Goal: Task Accomplishment & Management: Use online tool/utility

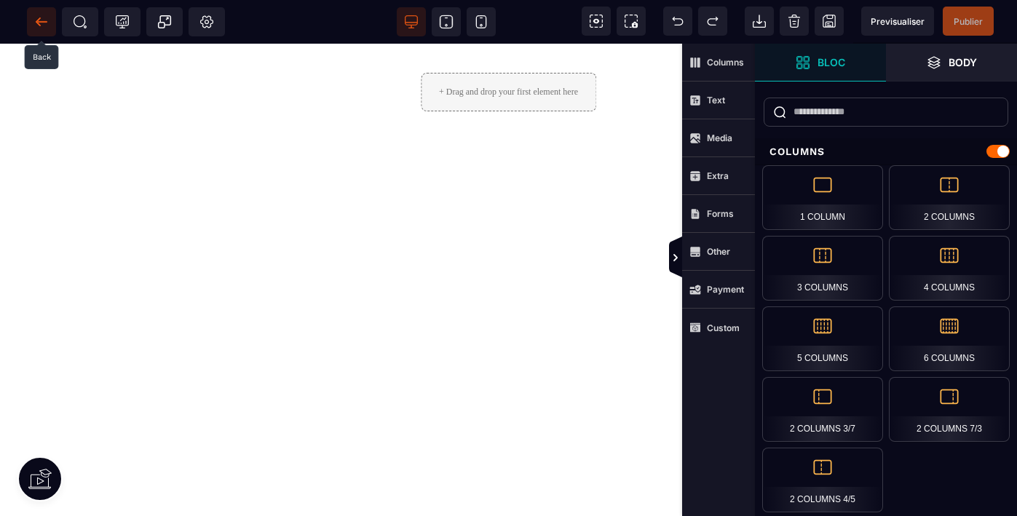
click at [48, 20] on icon at bounding box center [41, 22] width 15 height 15
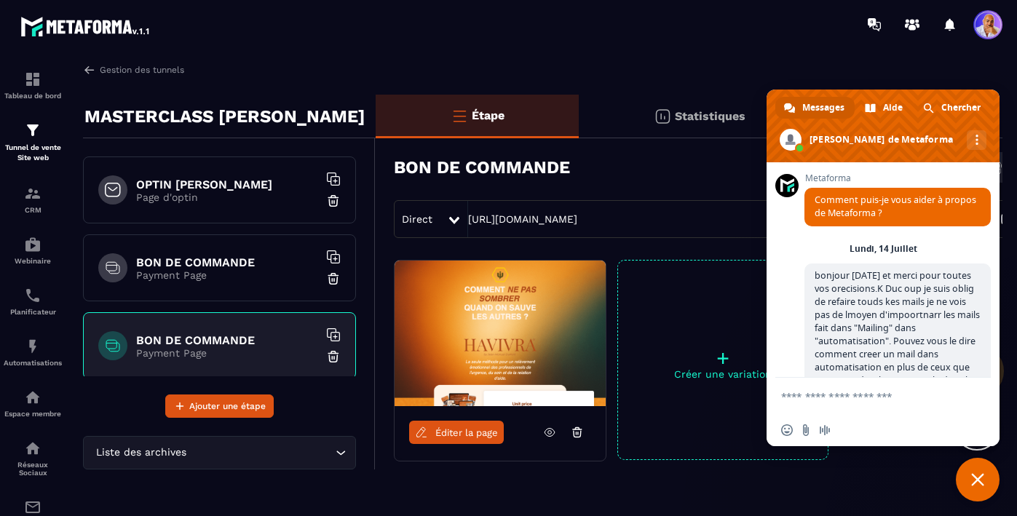
click at [334, 356] on img at bounding box center [333, 357] width 15 height 15
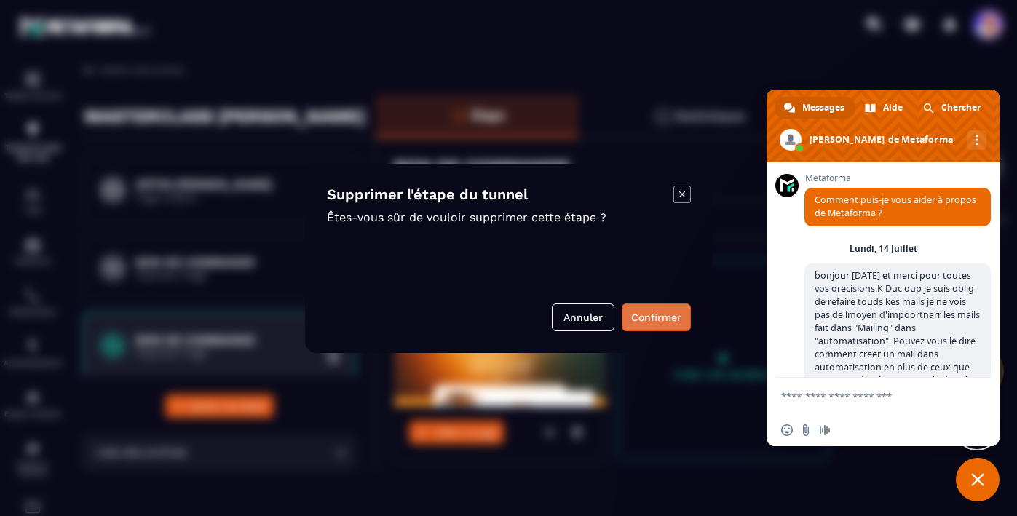
click at [650, 315] on button "Confirmer" at bounding box center [656, 318] width 69 height 28
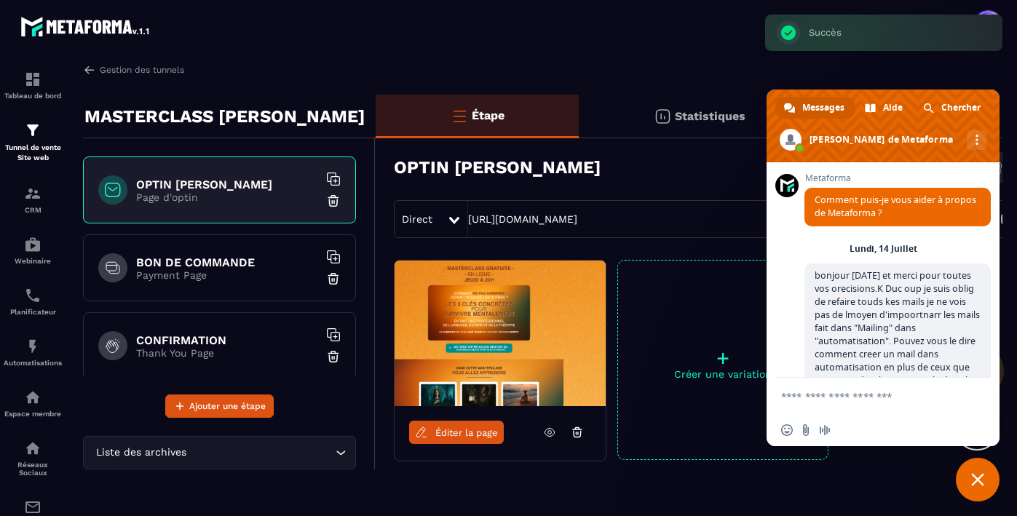
click at [264, 269] on p "Payment Page" at bounding box center [227, 275] width 182 height 12
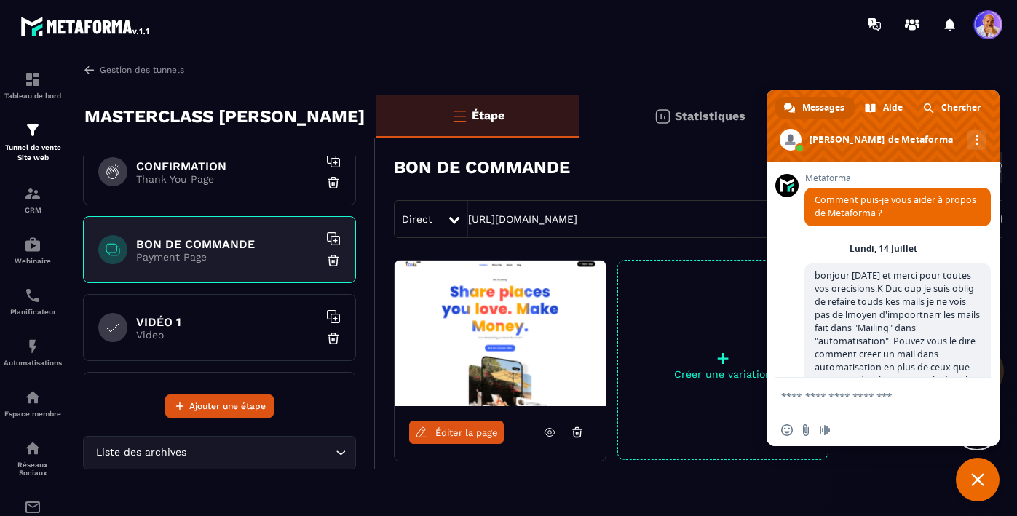
scroll to position [103, 0]
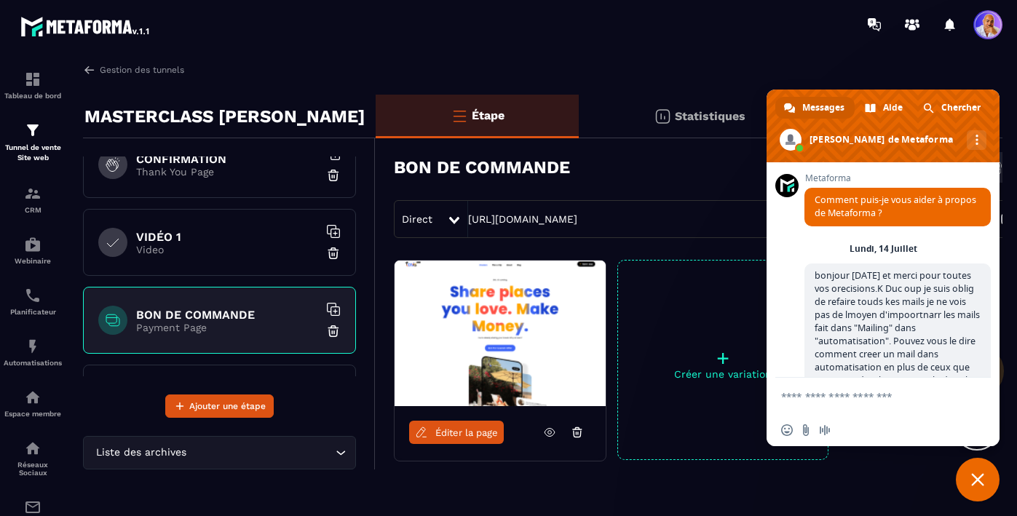
drag, startPoint x: 259, startPoint y: 253, endPoint x: 259, endPoint y: 355, distance: 102.0
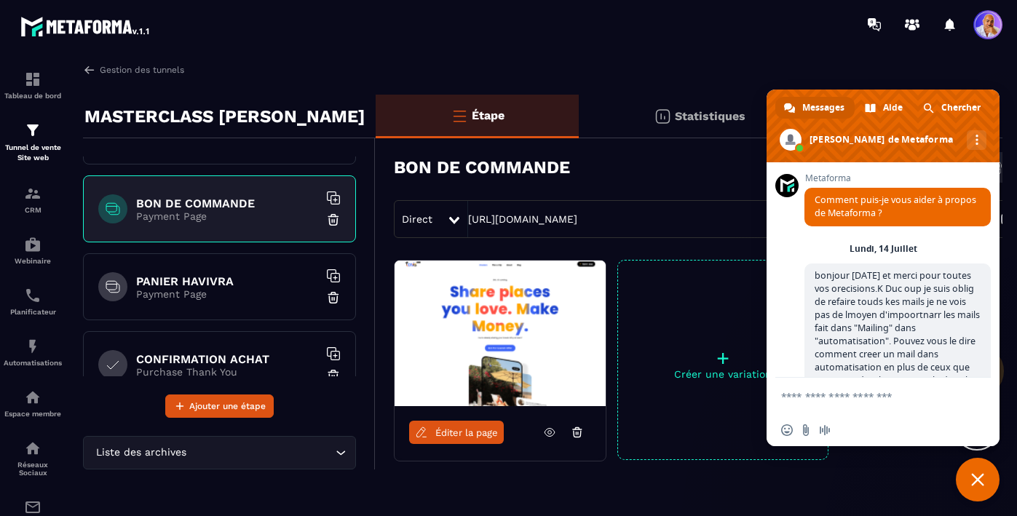
scroll to position [399, 0]
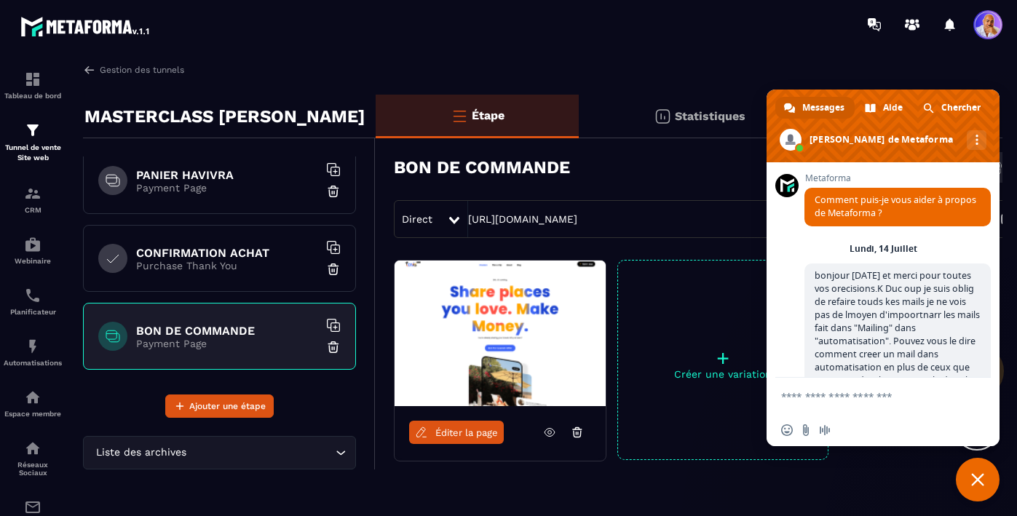
click at [463, 433] on span "Éditer la page" at bounding box center [466, 432] width 63 height 11
